Goal: Go to known website: Go to known website

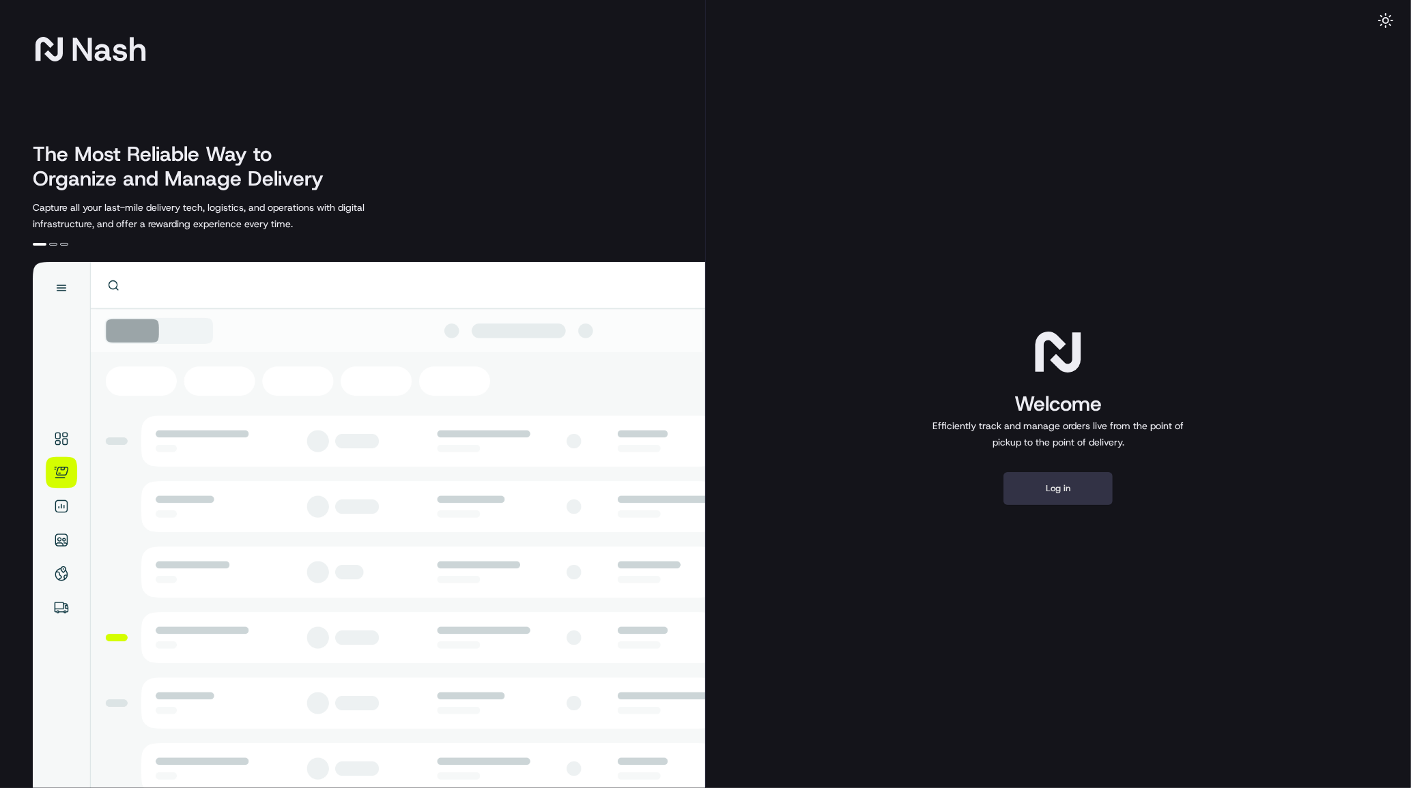
click at [1079, 490] on button "Log in" at bounding box center [1057, 488] width 109 height 33
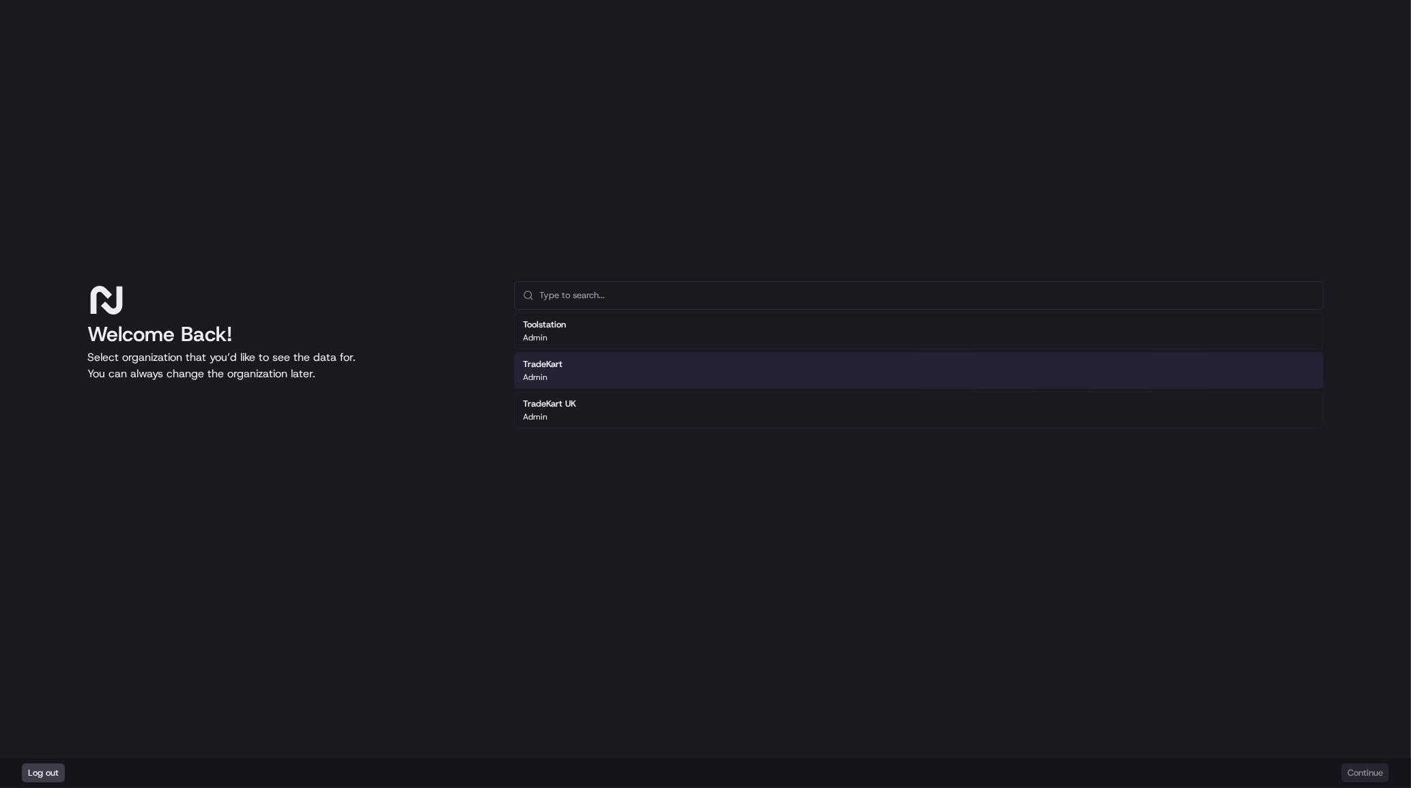
click at [588, 367] on div "TradeKart Admin" at bounding box center [918, 370] width 809 height 37
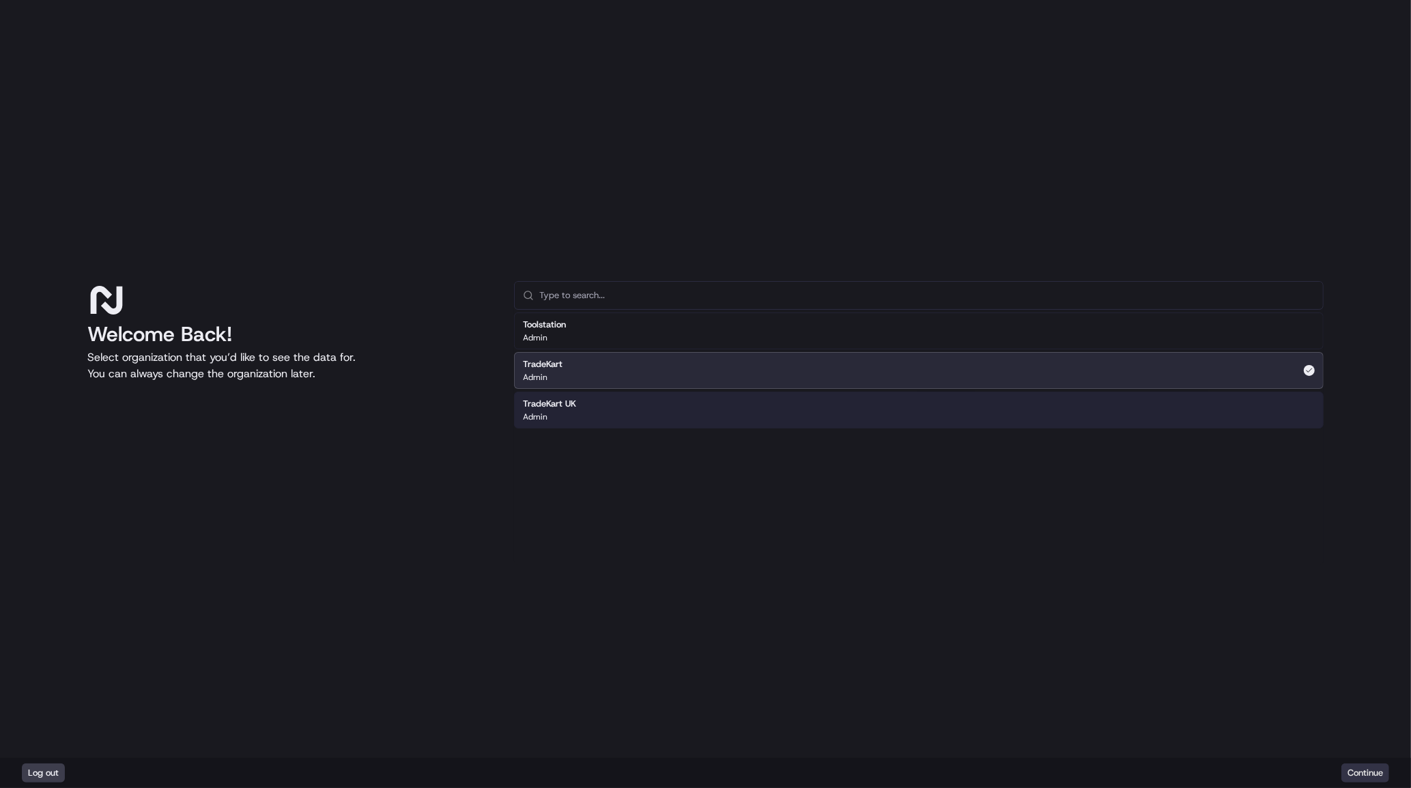
click at [1358, 773] on button "Continue" at bounding box center [1365, 773] width 48 height 19
